Goal: Task Accomplishment & Management: Manage account settings

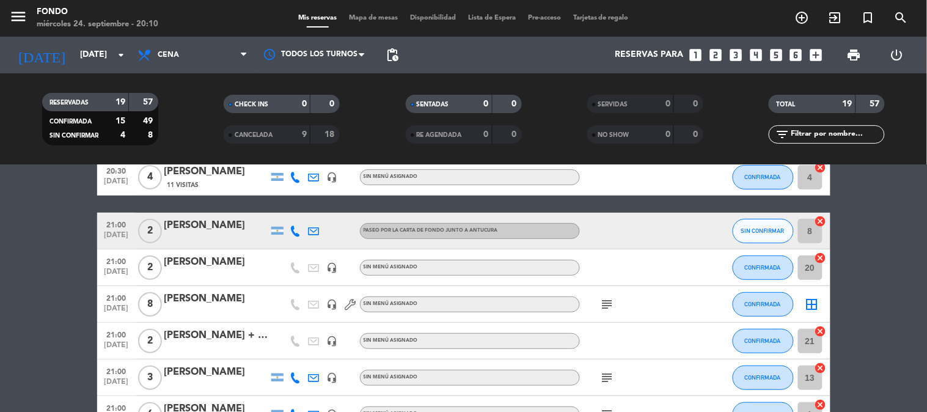
scroll to position [203, 0]
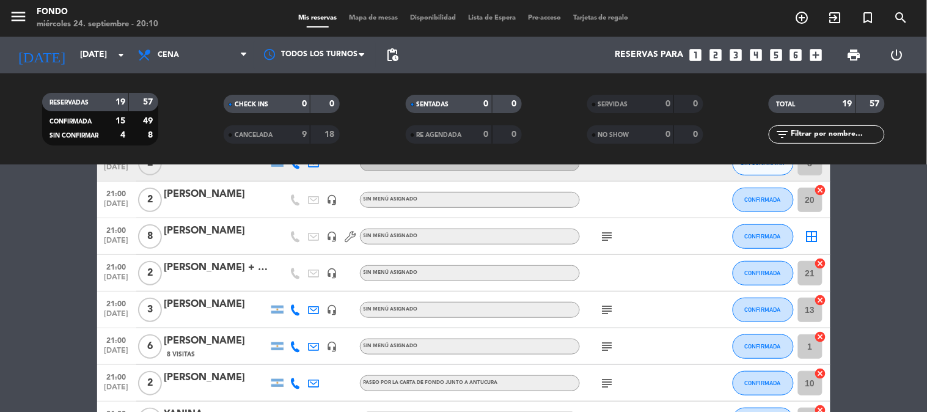
click at [602, 239] on icon "subject" at bounding box center [607, 236] width 15 height 15
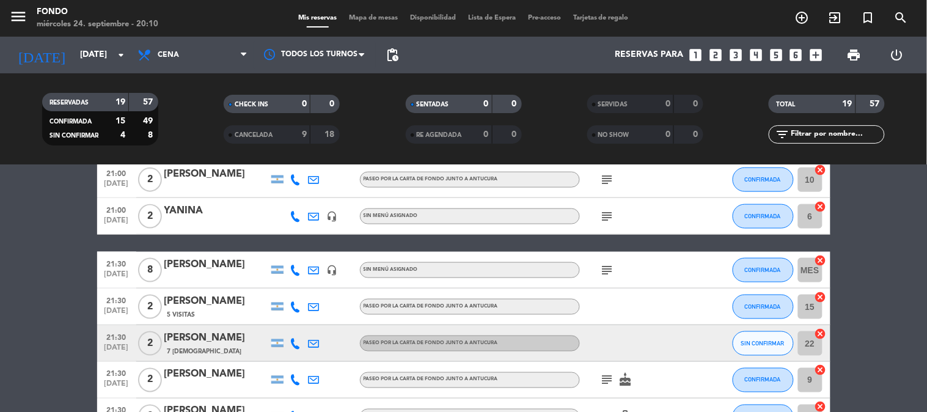
scroll to position [475, 0]
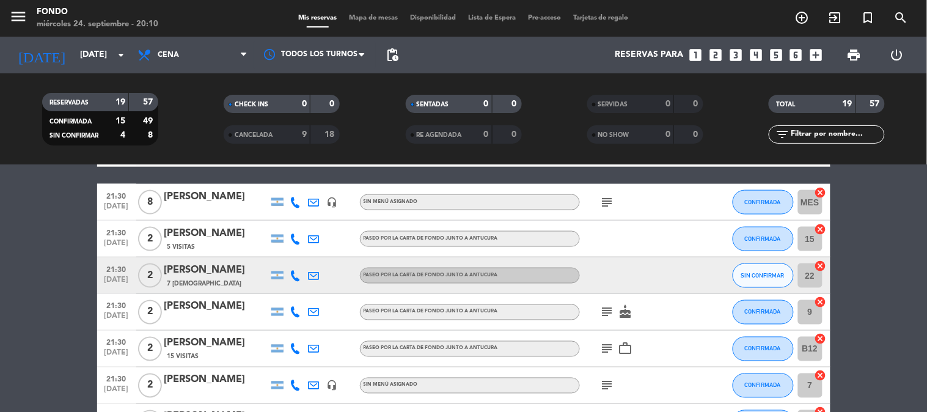
click at [625, 310] on icon "cake" at bounding box center [625, 312] width 15 height 15
click at [606, 313] on icon "subject" at bounding box center [607, 312] width 15 height 15
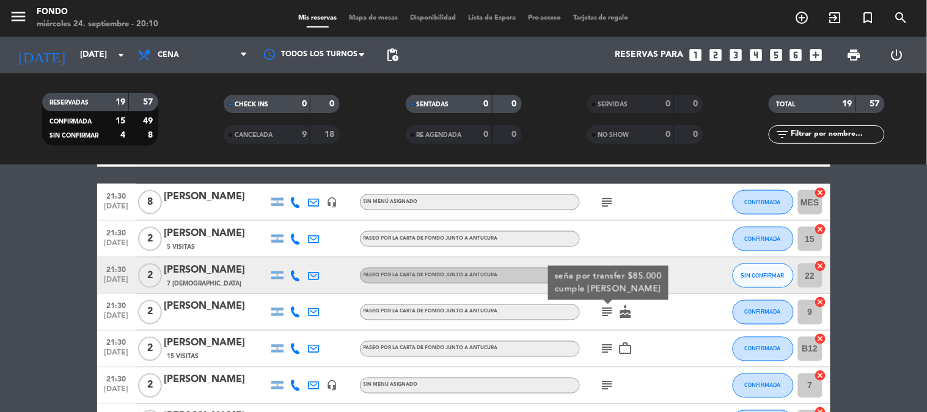
scroll to position [617, 0]
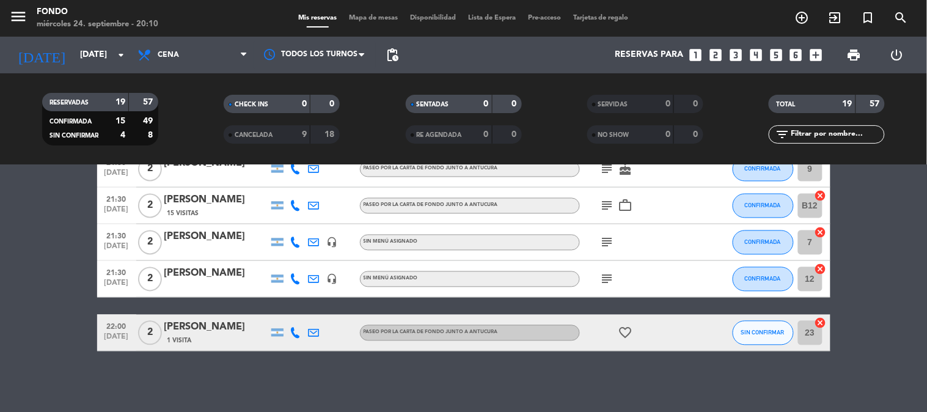
click at [635, 329] on div "favorite_border" at bounding box center [635, 333] width 110 height 36
click at [626, 326] on icon "favorite_border" at bounding box center [625, 333] width 15 height 15
click at [601, 275] on icon "subject" at bounding box center [607, 279] width 15 height 15
click at [608, 235] on icon "subject" at bounding box center [607, 242] width 15 height 15
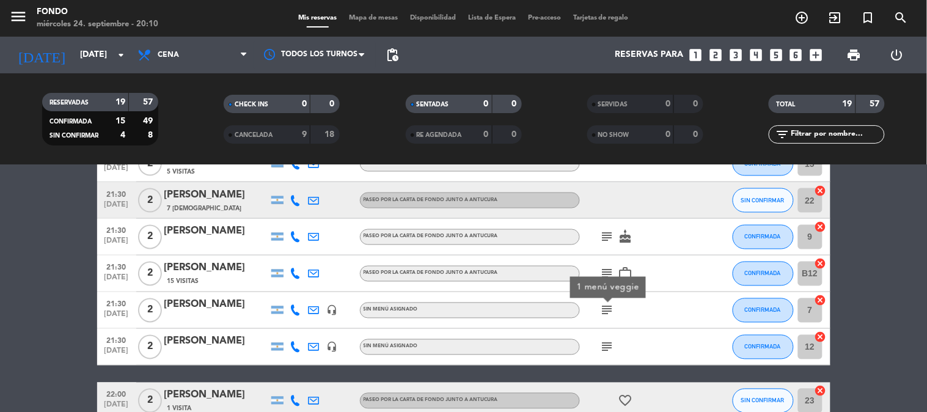
click at [607, 263] on div "subject work_outline" at bounding box center [635, 273] width 110 height 36
click at [605, 267] on icon "subject" at bounding box center [607, 273] width 15 height 15
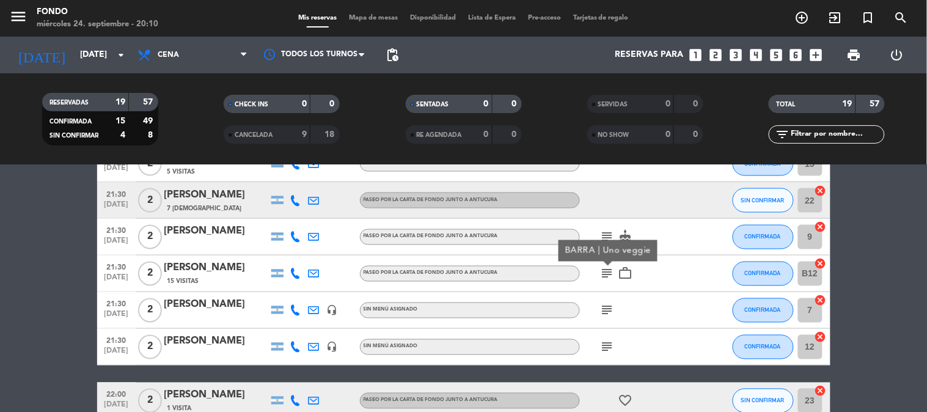
click at [607, 233] on icon "subject" at bounding box center [607, 237] width 15 height 15
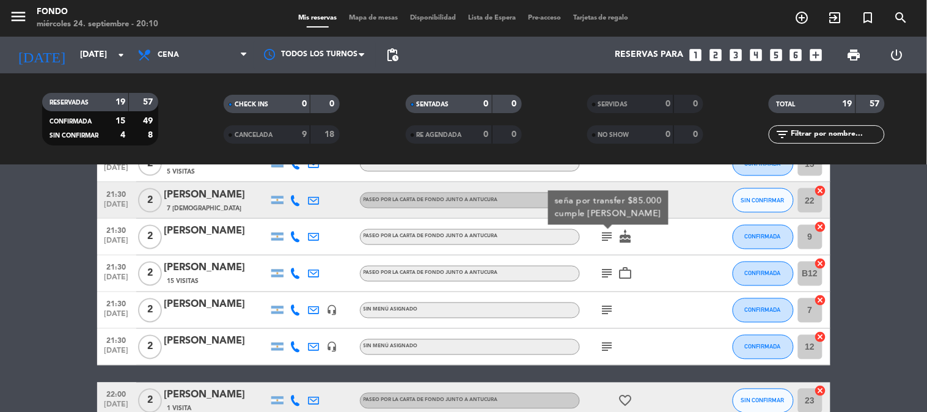
click at [611, 233] on icon "subject" at bounding box center [607, 237] width 15 height 15
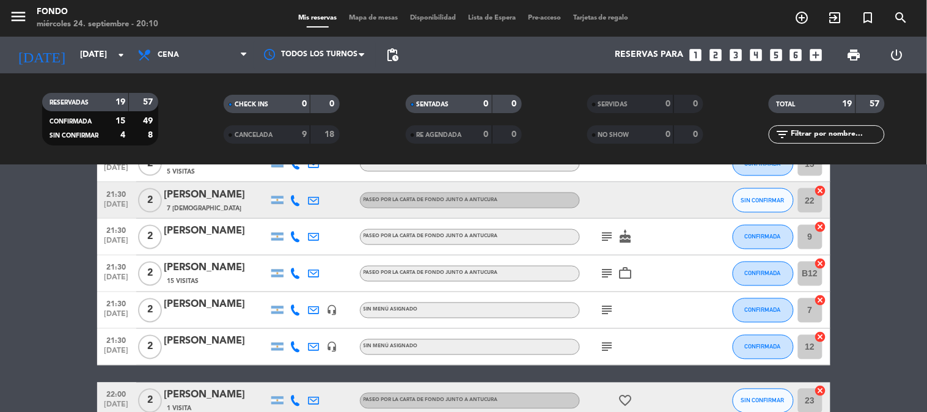
click at [613, 233] on icon "subject" at bounding box center [607, 237] width 15 height 15
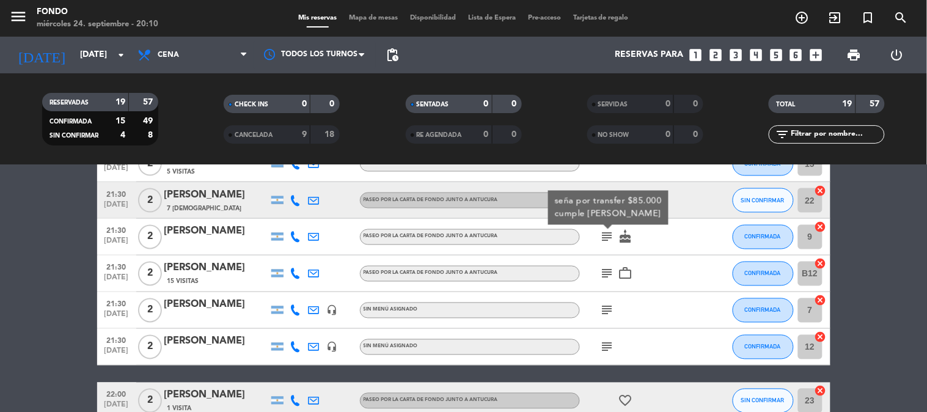
click at [613, 233] on icon "subject" at bounding box center [607, 237] width 15 height 15
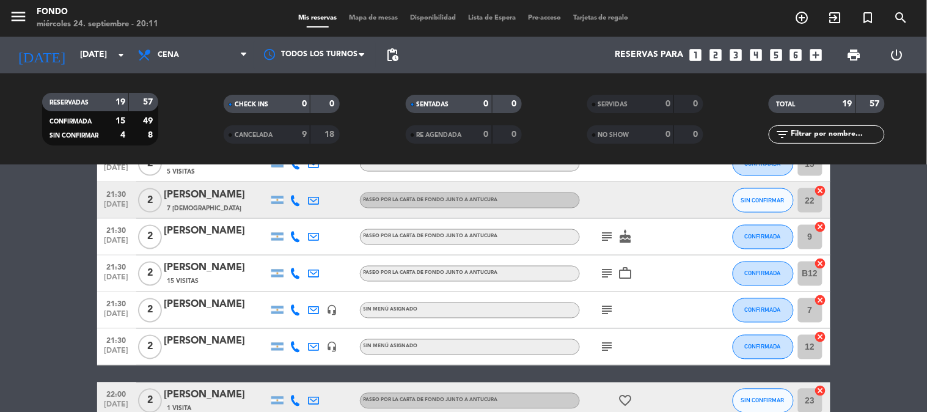
click at [606, 235] on icon "subject" at bounding box center [607, 237] width 15 height 15
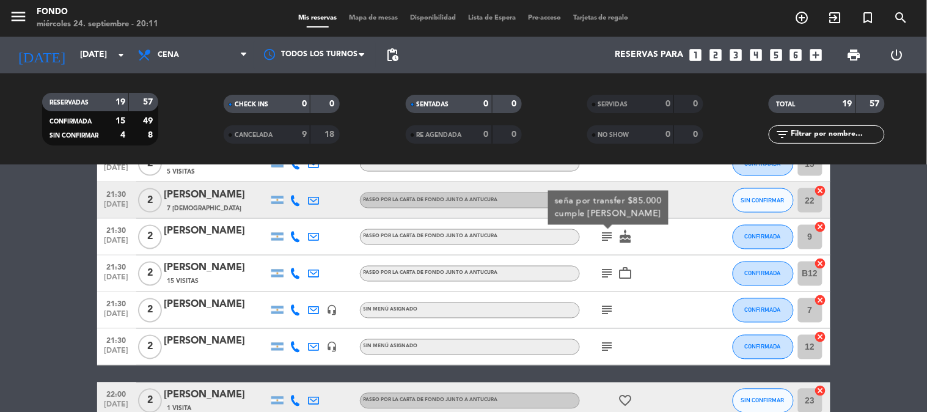
click at [600, 264] on div "subject work_outline" at bounding box center [635, 273] width 110 height 36
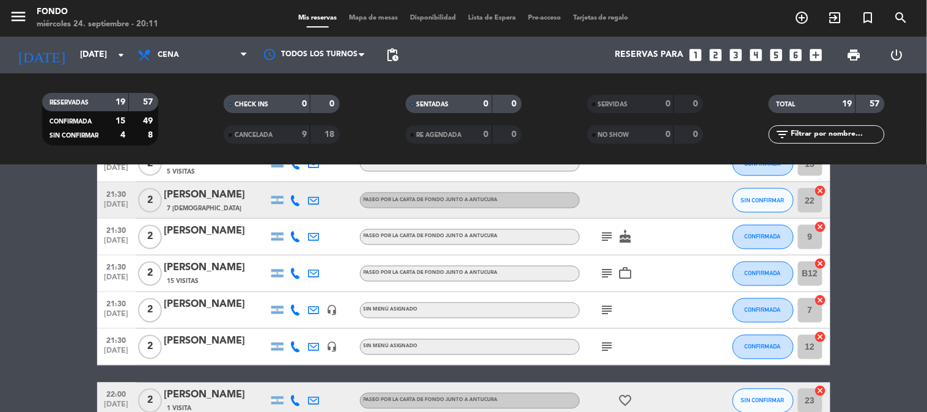
click at [603, 275] on icon "subject" at bounding box center [607, 273] width 15 height 15
click at [606, 307] on icon "subject" at bounding box center [607, 310] width 15 height 15
click at [608, 332] on div "subject" at bounding box center [635, 347] width 110 height 36
click at [608, 340] on icon "subject" at bounding box center [607, 347] width 15 height 15
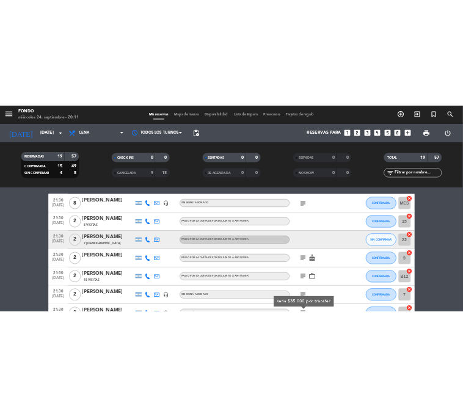
scroll to position [413, 0]
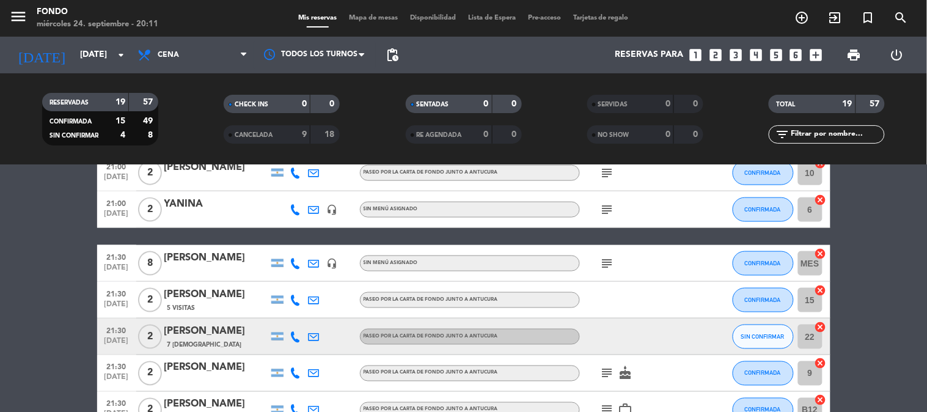
click at [609, 263] on icon "subject" at bounding box center [607, 263] width 15 height 15
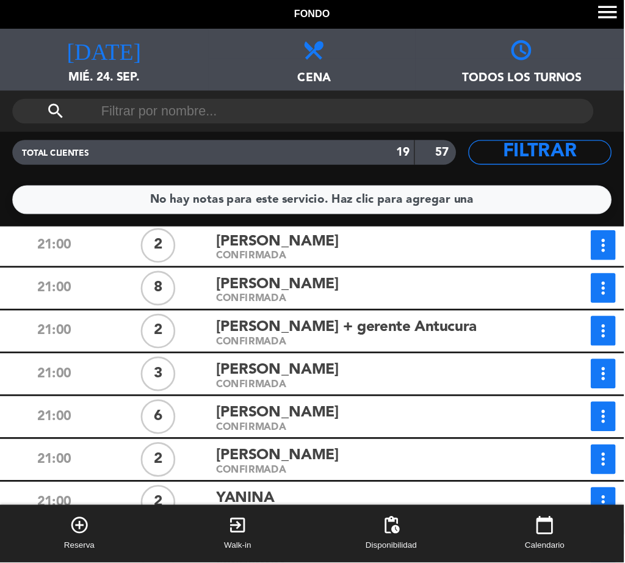
scroll to position [203, 0]
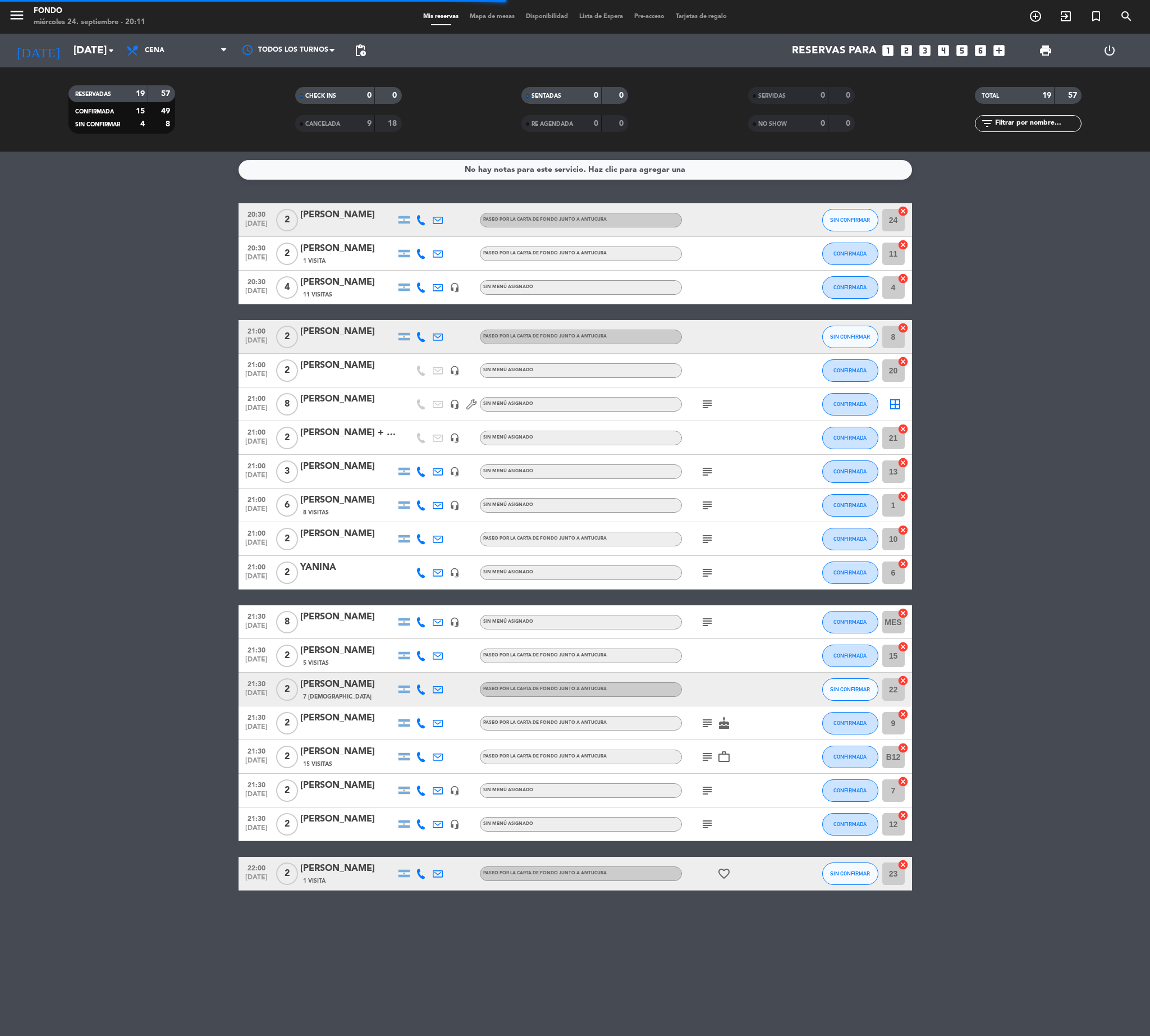
drag, startPoint x: 403, startPoint y: 0, endPoint x: 146, endPoint y: 544, distance: 601.7
click at [55, 378] on bookings-row "20:30 [DATE] 2 [PERSON_NAME] PASEO POR LA CARTA DE FONDO junto a ANTUCURA SIN C…" at bounding box center [575, 547] width 1150 height 688
click at [712, 378] on icon "subject" at bounding box center [707, 472] width 14 height 14
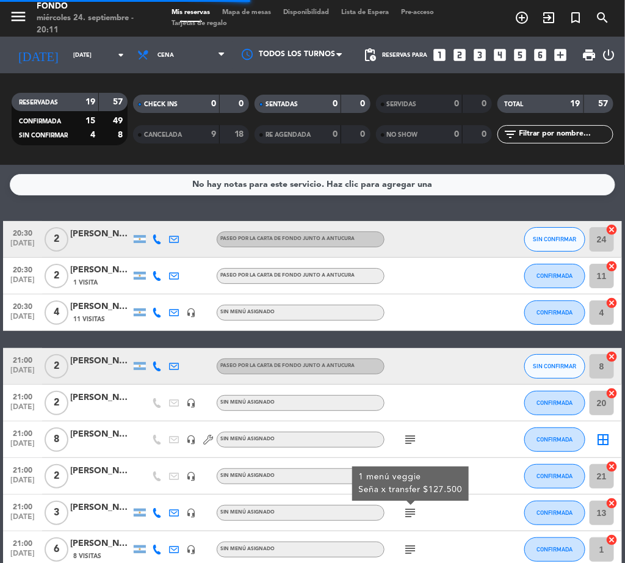
drag, startPoint x: 1094, startPoint y: 40, endPoint x: 0, endPoint y: 338, distance: 1133.6
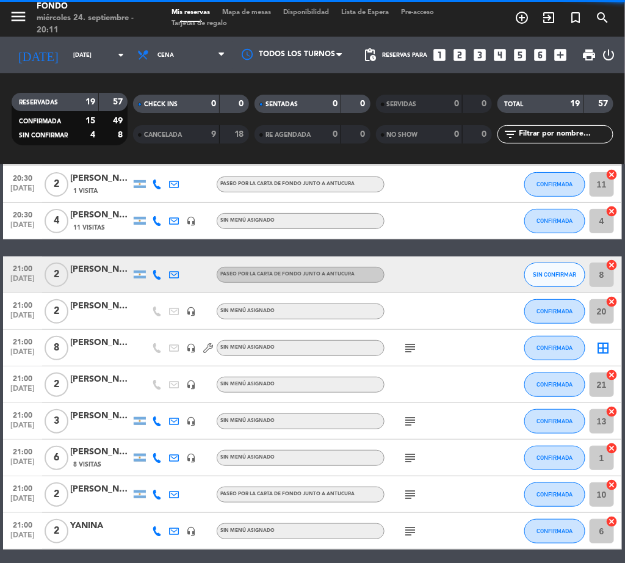
scroll to position [183, 0]
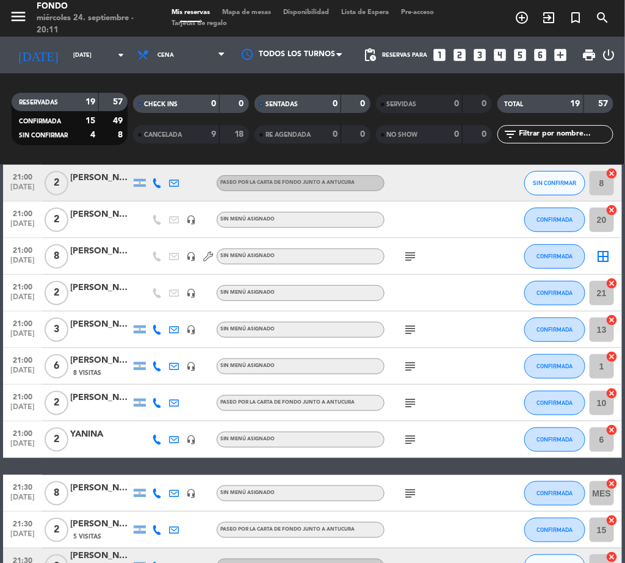
click at [406, 327] on icon "subject" at bounding box center [410, 329] width 15 height 15
click at [405, 362] on icon "subject" at bounding box center [410, 366] width 15 height 15
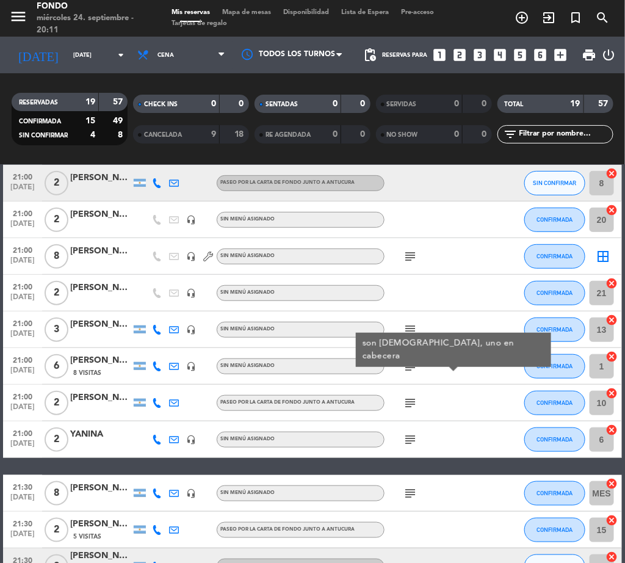
click at [409, 401] on icon "subject" at bounding box center [410, 403] width 15 height 15
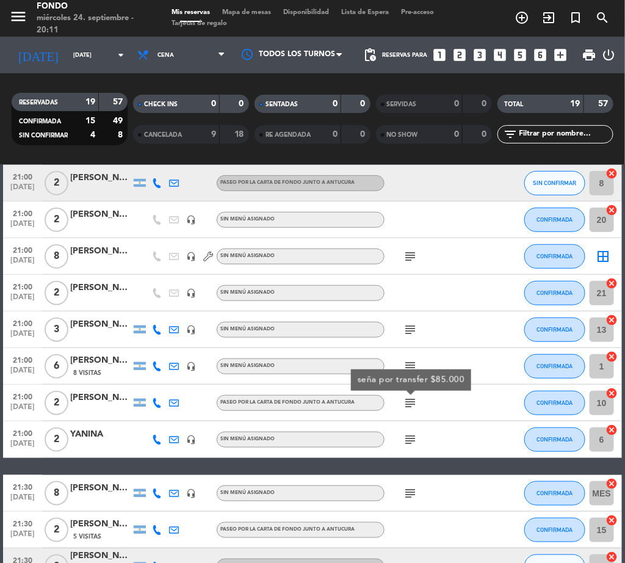
click at [403, 411] on icon "subject" at bounding box center [410, 439] width 15 height 15
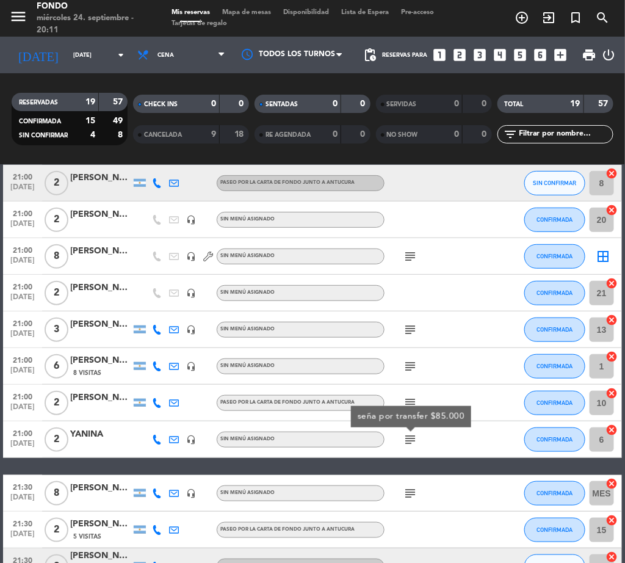
drag, startPoint x: 424, startPoint y: 260, endPoint x: 416, endPoint y: 252, distance: 11.7
click at [424, 259] on div "subject" at bounding box center [436, 256] width 103 height 36
click at [415, 252] on icon "subject" at bounding box center [410, 256] width 15 height 15
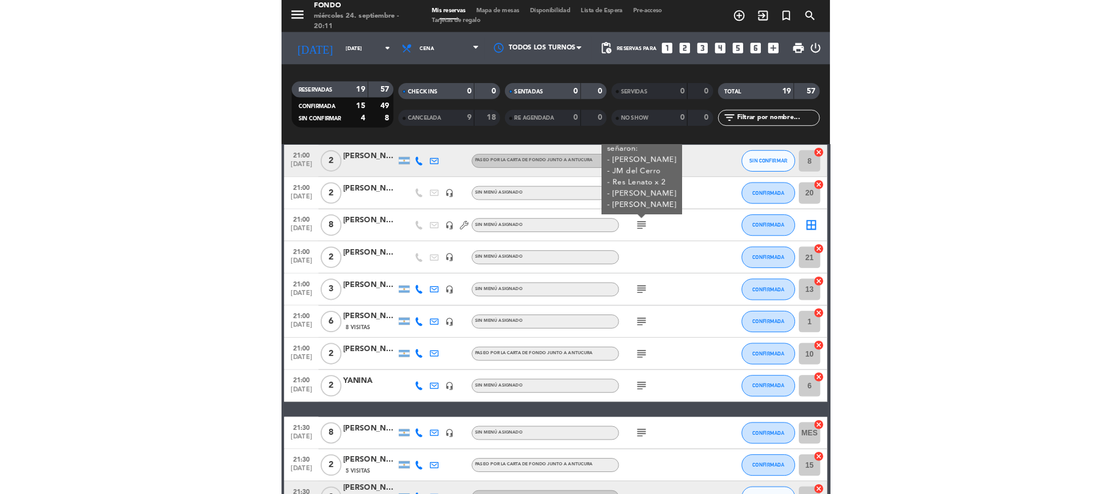
scroll to position [275, 0]
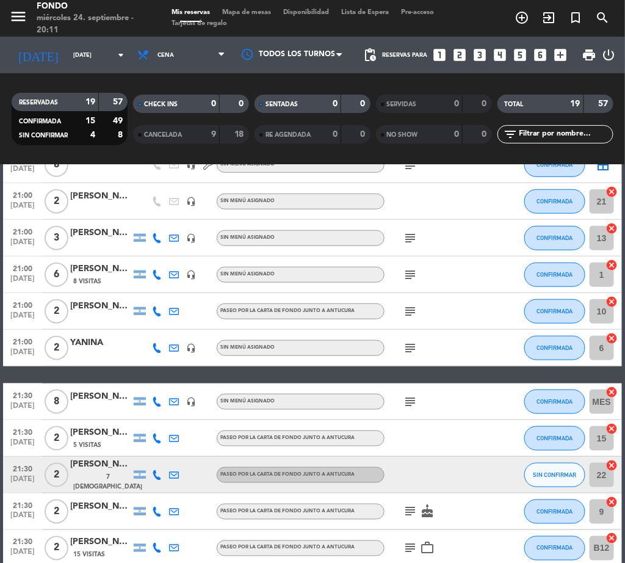
click at [405, 405] on icon "subject" at bounding box center [410, 402] width 15 height 15
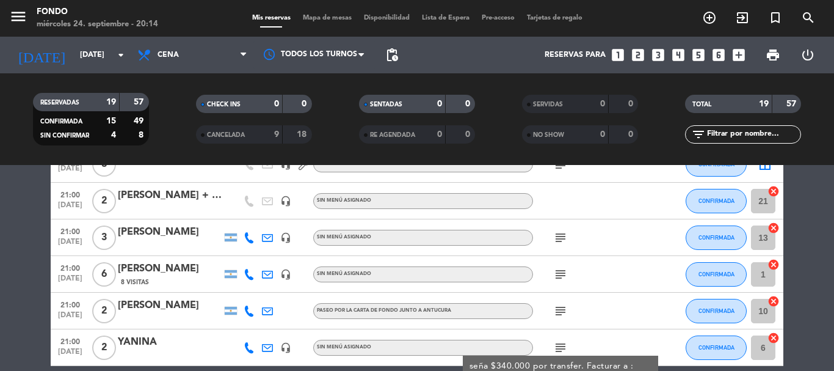
scroll to position [337, 0]
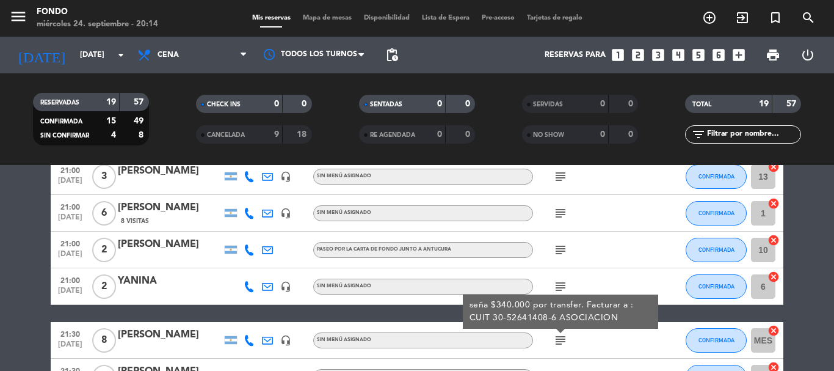
click at [557, 283] on icon "subject" at bounding box center [560, 286] width 15 height 15
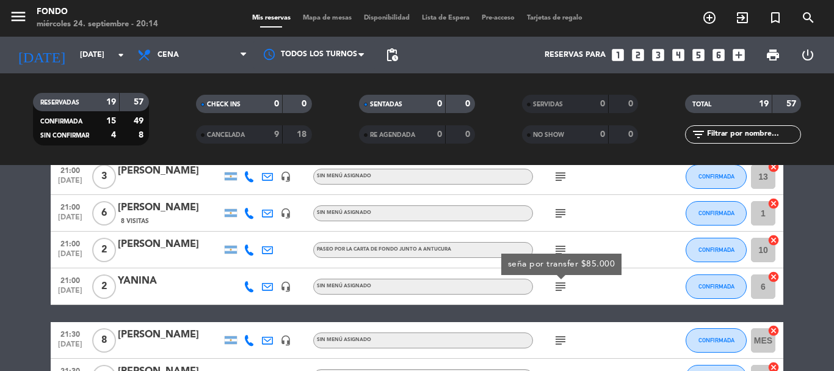
click at [567, 258] on div "seña por transfer $85.000" at bounding box center [561, 264] width 107 height 13
click at [564, 254] on icon "subject" at bounding box center [560, 249] width 15 height 15
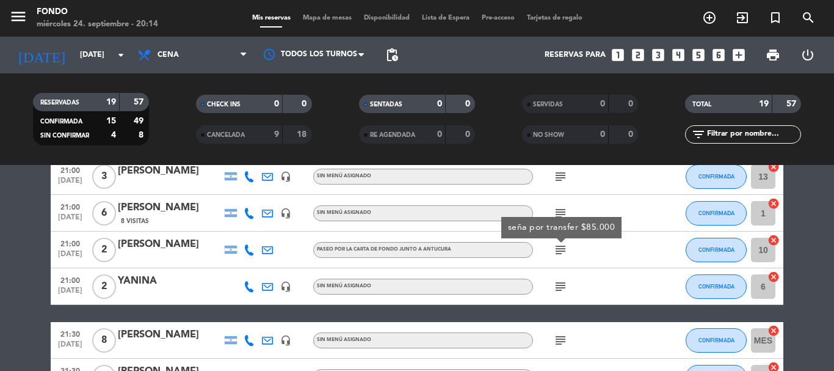
click at [555, 217] on div "seña por transfer $85.000" at bounding box center [561, 227] width 120 height 21
click at [561, 210] on icon "subject" at bounding box center [560, 213] width 15 height 15
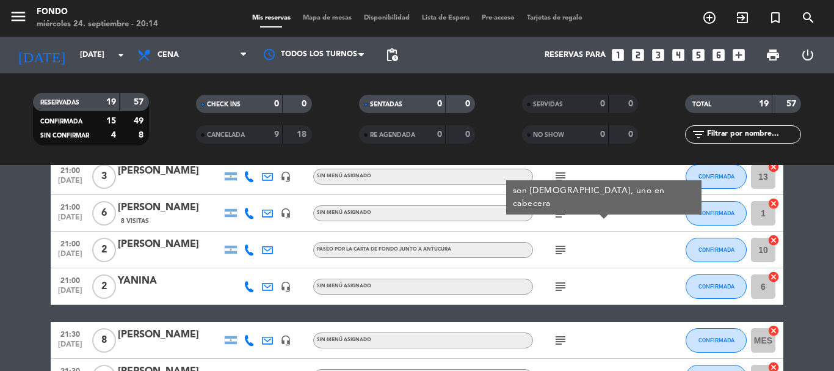
click at [559, 176] on icon "subject" at bounding box center [560, 176] width 15 height 15
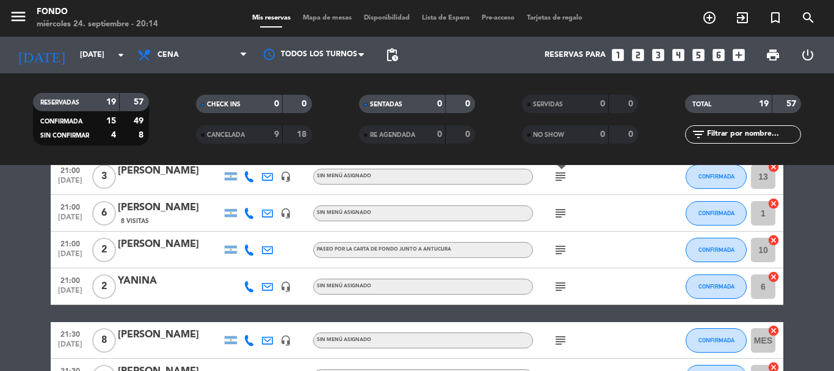
scroll to position [214, 0]
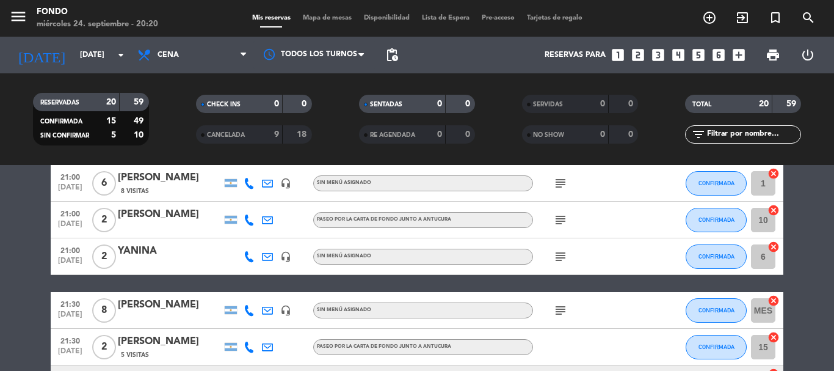
scroll to position [0, 0]
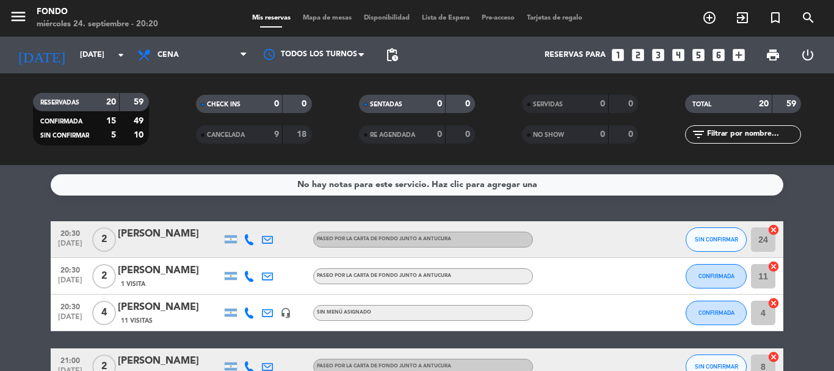
click at [794, 193] on service-notes "No hay notas para este servicio. Haz clic para agregar una" at bounding box center [417, 184] width 834 height 21
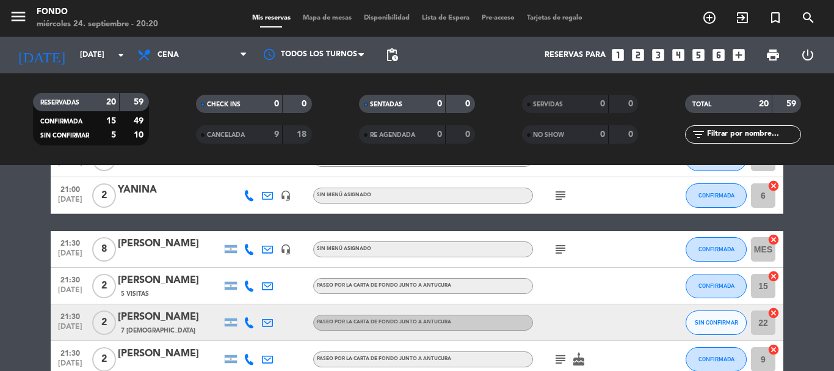
scroll to position [696, 0]
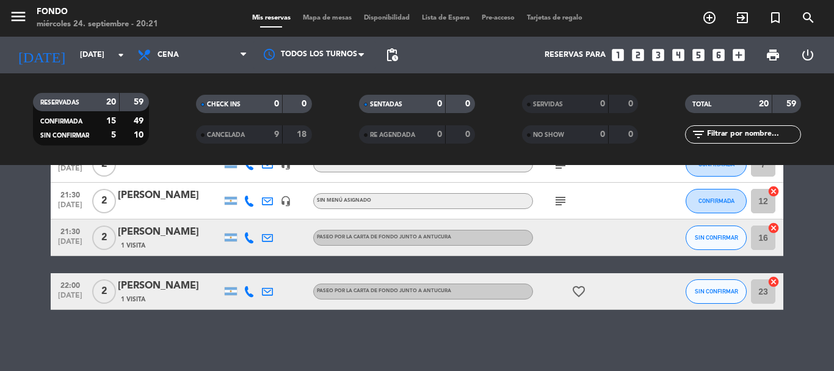
click at [338, 17] on span "Mapa de mesas" at bounding box center [327, 18] width 61 height 7
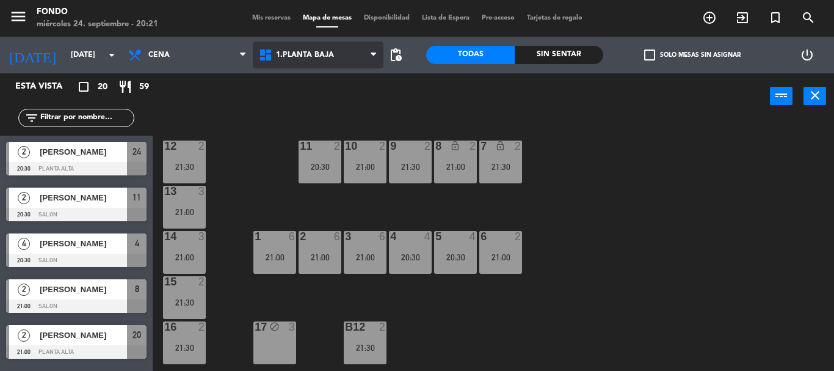
click at [302, 56] on span "1.Planta Baja" at bounding box center [305, 55] width 58 height 9
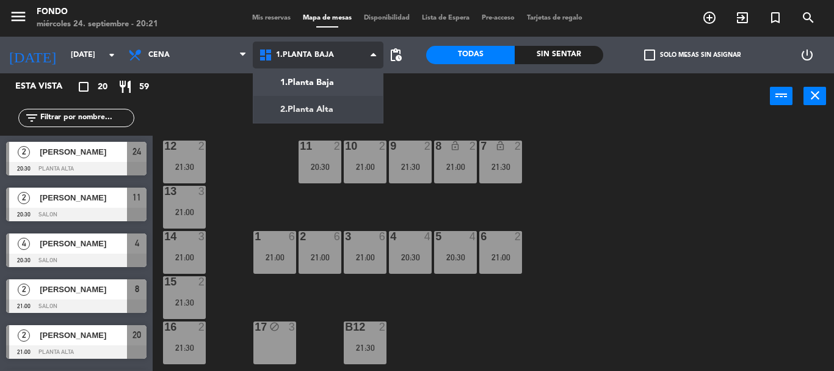
click at [334, 114] on ng-component "menu Fondo [DATE] 24. septiembre - 20:21 Mis reservas Mapa de mesas Disponibili…" at bounding box center [417, 185] width 834 height 371
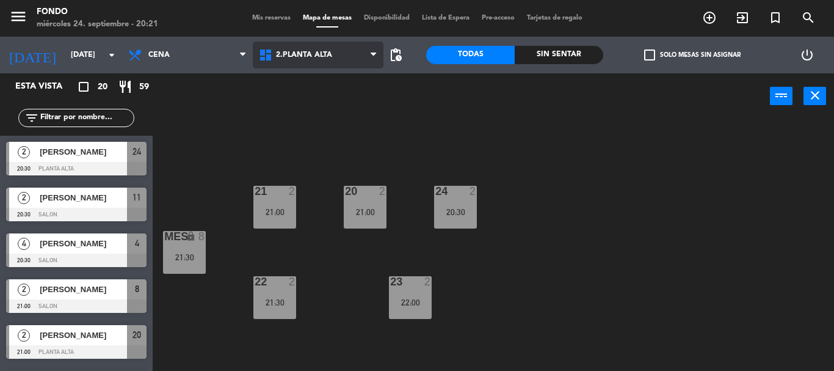
click at [326, 57] on span "2.Planta Alta" at bounding box center [304, 55] width 56 height 9
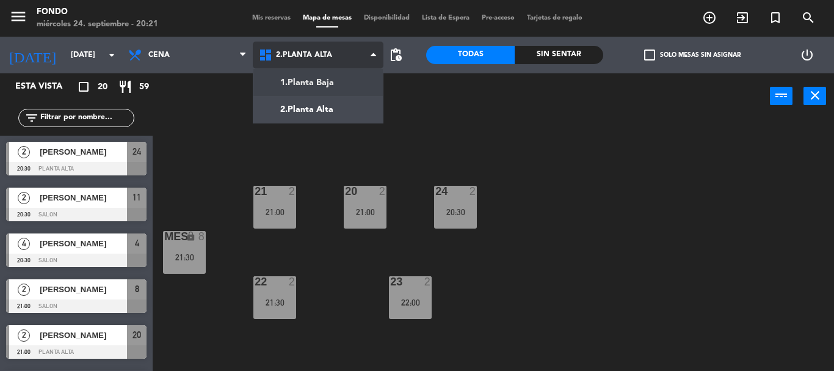
click at [349, 86] on ng-component "menu Fondo [DATE] 24. septiembre - 20:21 Mis reservas Mapa de mesas Disponibili…" at bounding box center [417, 185] width 834 height 371
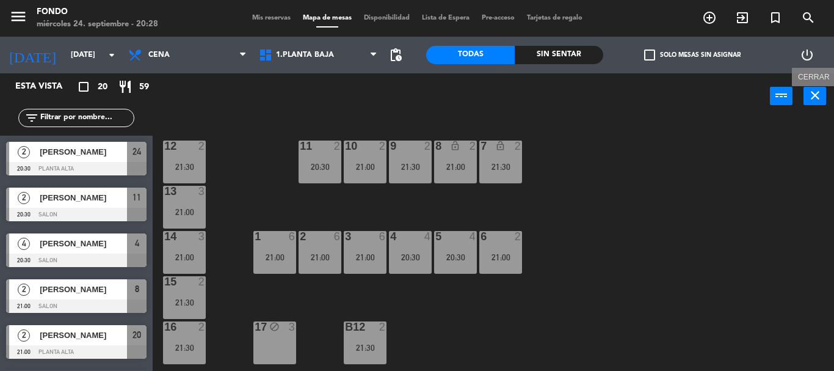
click at [820, 96] on icon "close" at bounding box center [815, 95] width 15 height 15
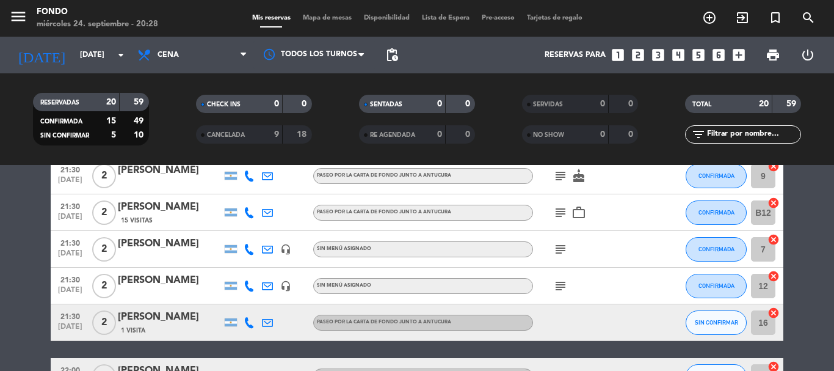
scroll to position [696, 0]
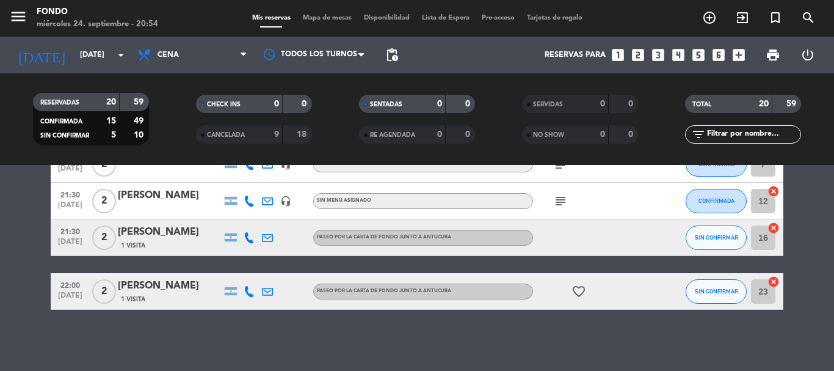
click at [198, 293] on div "[PERSON_NAME]" at bounding box center [170, 286] width 104 height 16
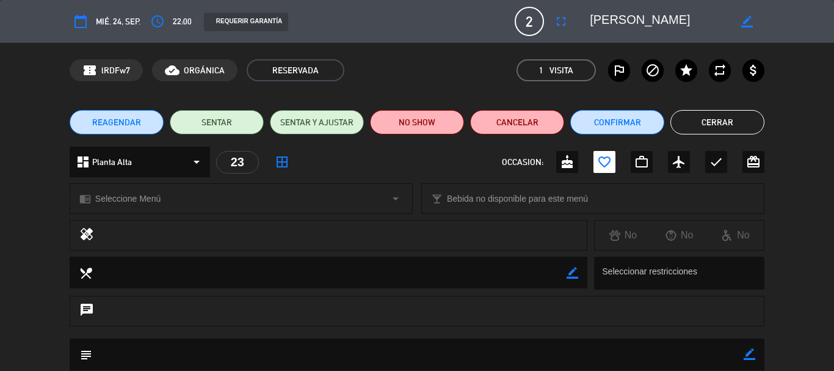
click at [149, 118] on button "REAGENDAR" at bounding box center [117, 122] width 94 height 24
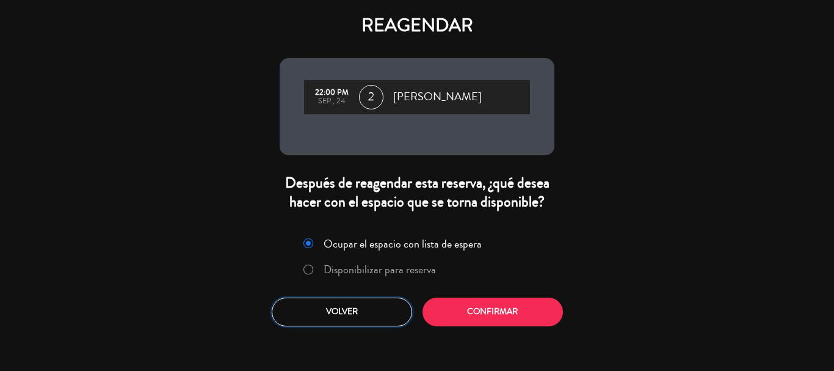
click at [341, 298] on button "Volver" at bounding box center [342, 311] width 140 height 29
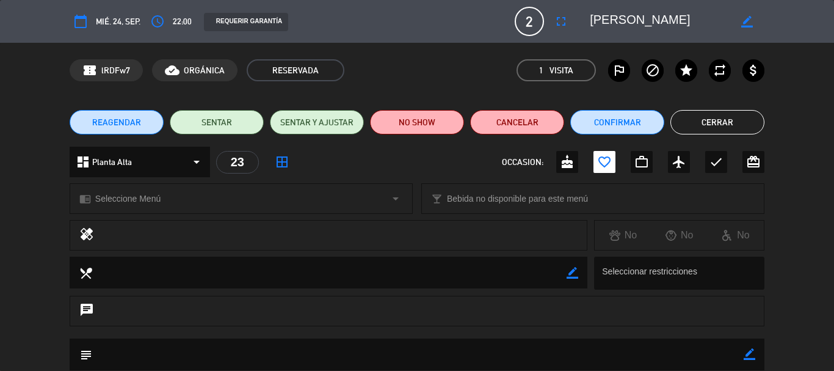
click at [699, 116] on button "Cerrar" at bounding box center [718, 122] width 94 height 24
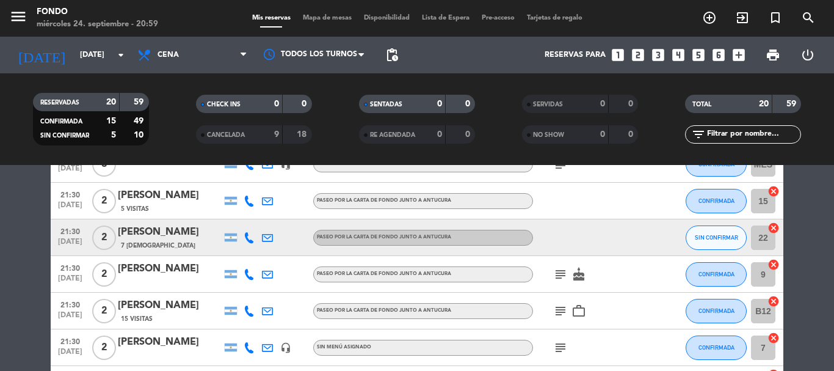
scroll to position [451, 0]
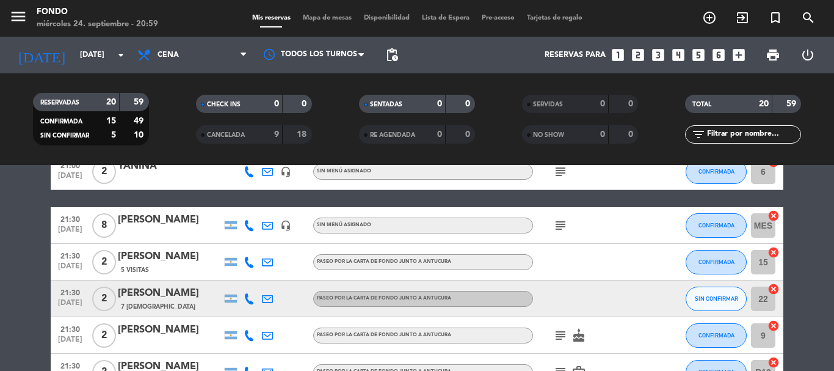
click at [559, 267] on div at bounding box center [588, 262] width 110 height 36
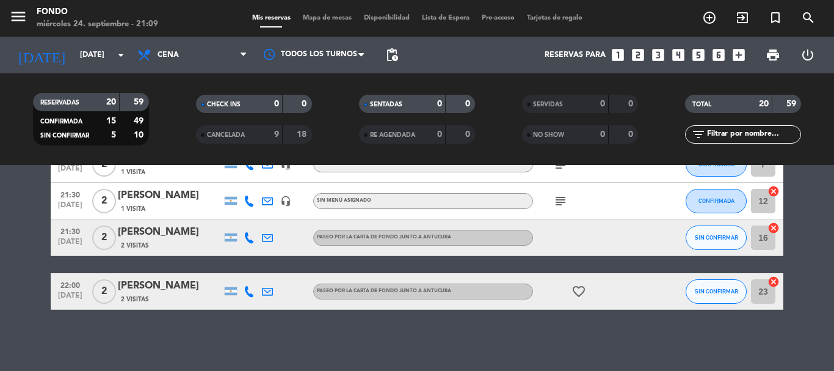
click at [195, 299] on div "2 Visitas" at bounding box center [170, 299] width 104 height 10
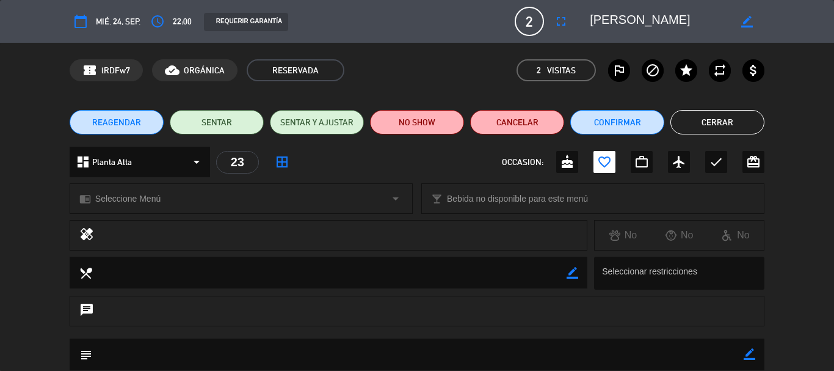
click at [136, 114] on button "REAGENDAR" at bounding box center [117, 122] width 94 height 24
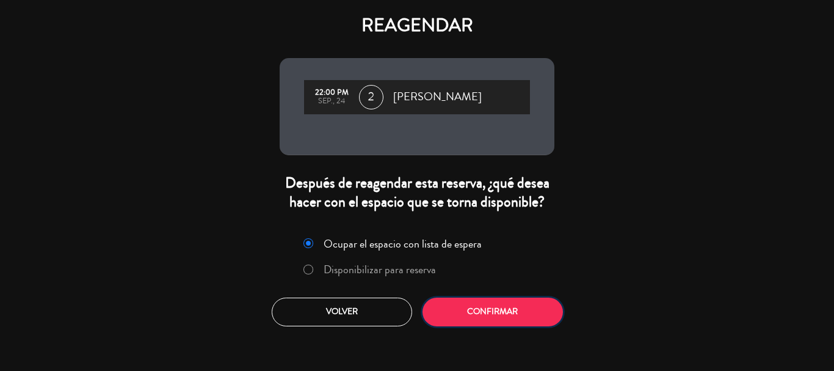
click at [481, 302] on button "Confirmar" at bounding box center [493, 311] width 140 height 29
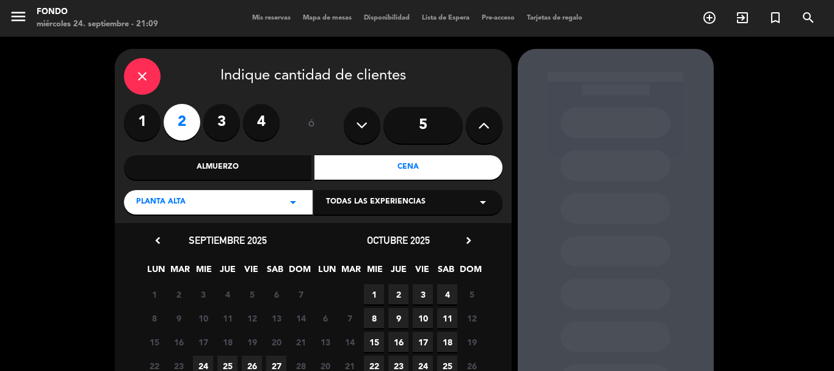
scroll to position [104, 0]
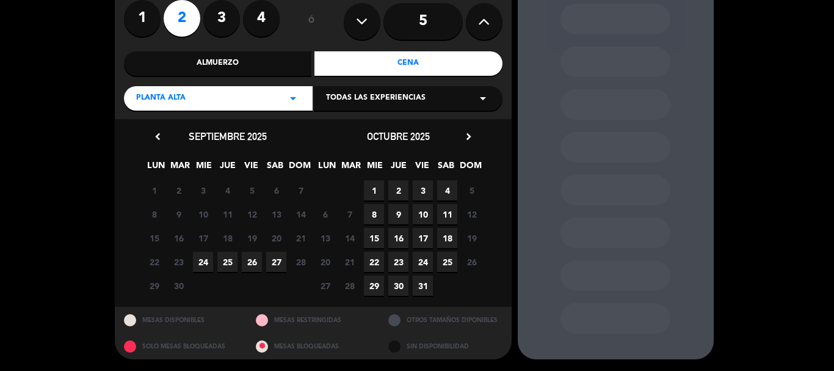
click at [235, 260] on span "25" at bounding box center [227, 262] width 20 height 20
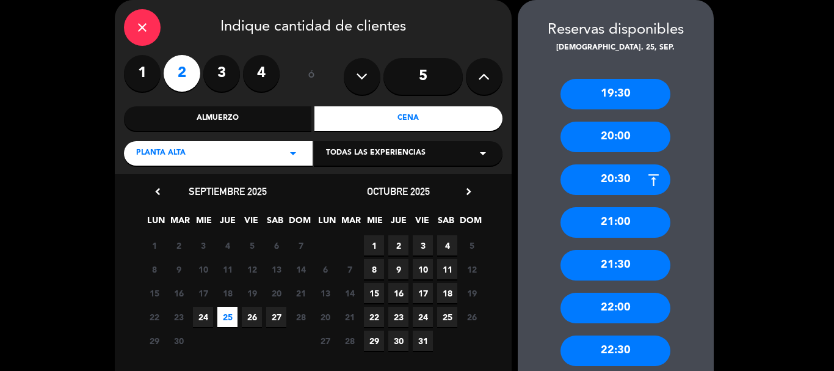
scroll to position [110, 0]
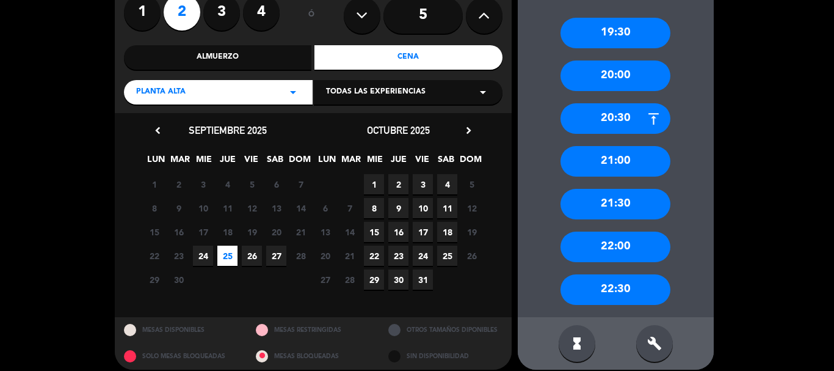
click at [627, 240] on div "22:00" at bounding box center [616, 246] width 110 height 31
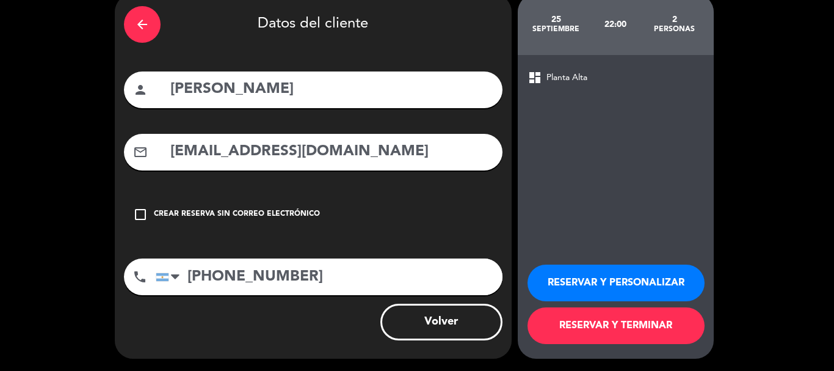
scroll to position [55, 0]
click at [600, 327] on button "RESERVAR Y TERMINAR" at bounding box center [616, 325] width 177 height 37
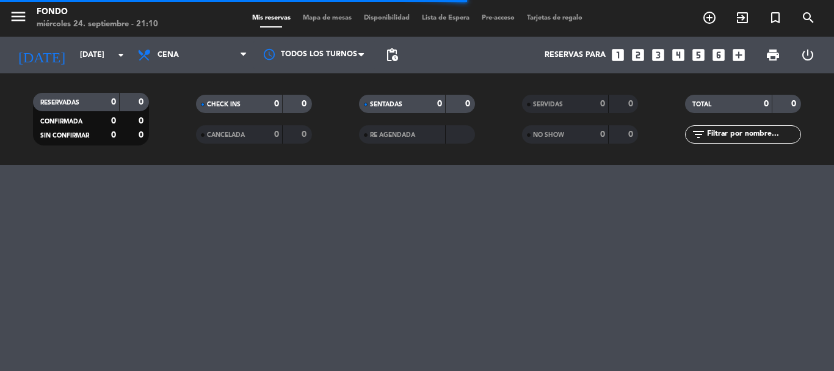
click at [334, 18] on span "Mapa de mesas" at bounding box center [327, 18] width 61 height 7
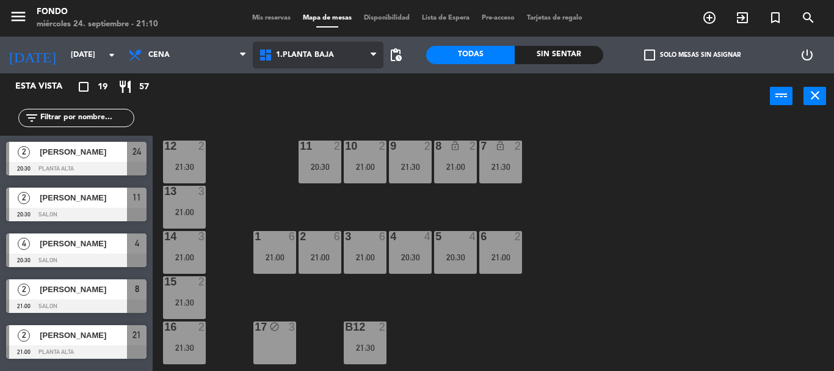
click at [313, 60] on span "1.Planta Baja" at bounding box center [318, 55] width 131 height 27
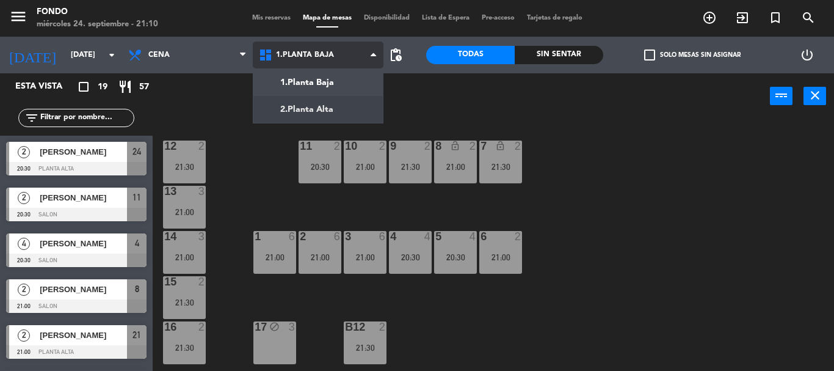
click at [317, 104] on ng-component "menu Fondo [DATE] 24. septiembre - 21:10 Mis reservas Mapa de mesas Disponibili…" at bounding box center [417, 185] width 834 height 371
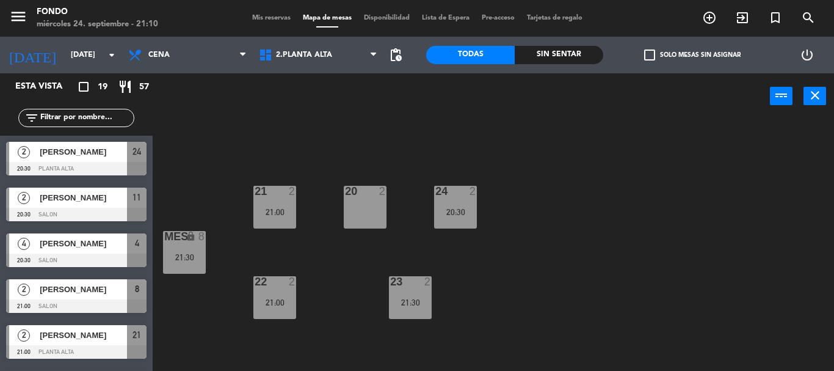
click at [385, 178] on div "20 2 21 2 21:00 24 2 20:30 MES lock 8 21:30 22 2 21:00 23 2 21:30" at bounding box center [497, 245] width 673 height 252
click at [382, 196] on div "2" at bounding box center [382, 191] width 7 height 11
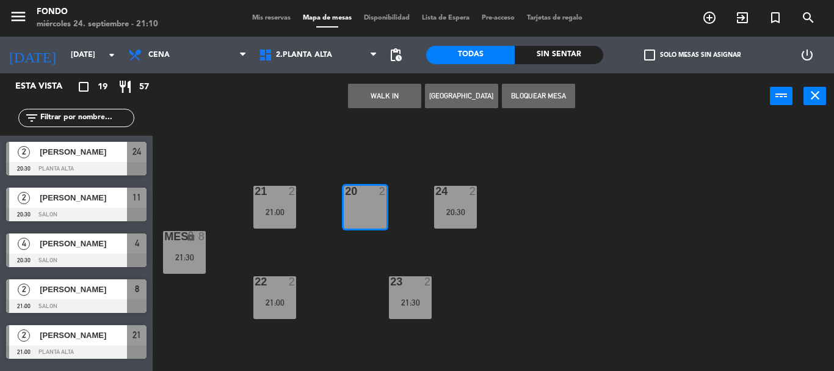
click at [545, 90] on button "Bloquear Mesa" at bounding box center [538, 96] width 73 height 24
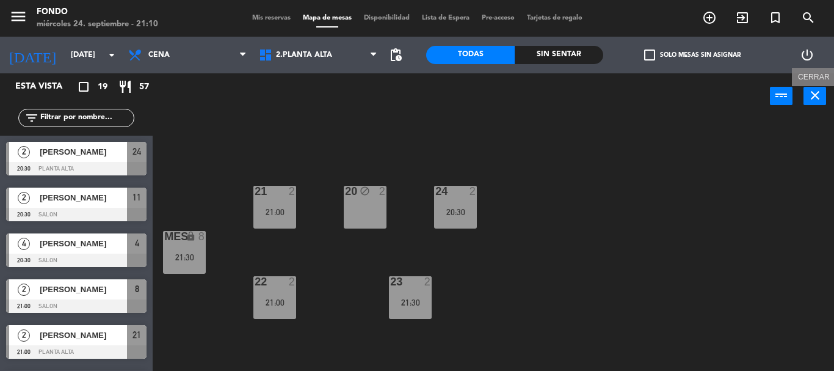
click at [812, 92] on icon "close" at bounding box center [815, 95] width 15 height 15
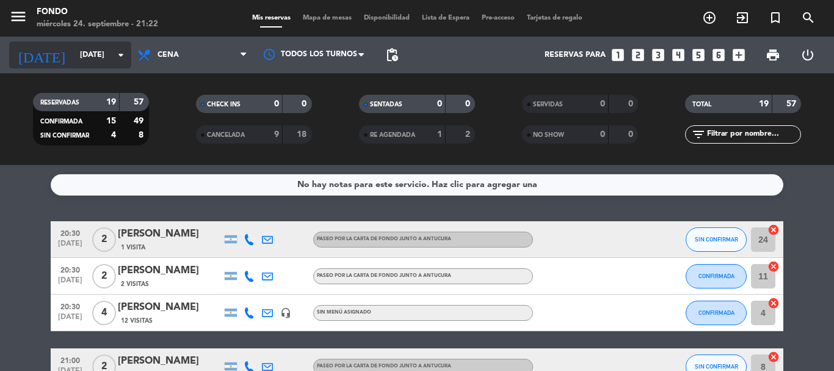
click at [74, 52] on input "[DATE]" at bounding box center [125, 55] width 103 height 21
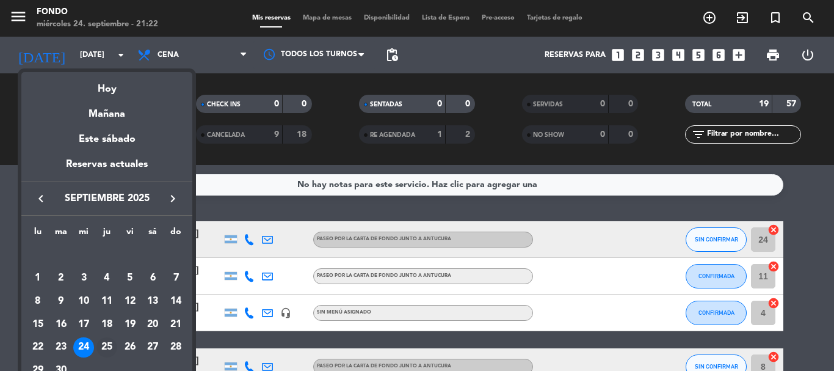
click at [114, 344] on div "25" at bounding box center [106, 347] width 21 height 21
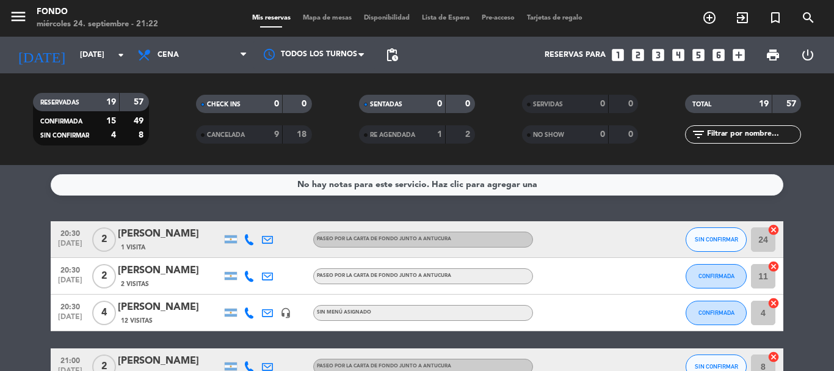
type input "[DEMOGRAPHIC_DATA][DATE]"
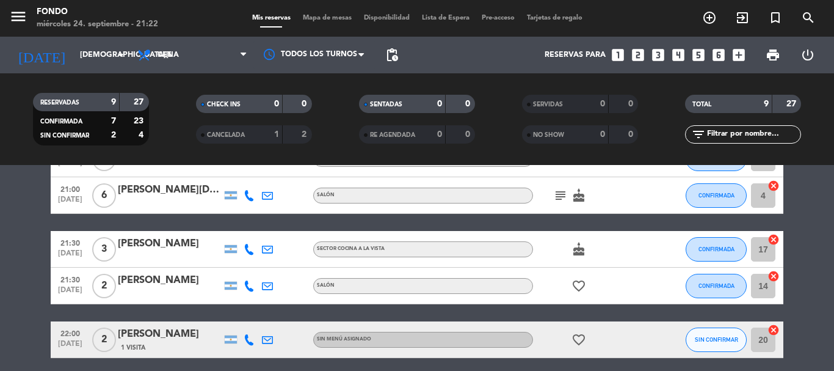
scroll to position [293, 0]
